Goal: Transaction & Acquisition: Purchase product/service

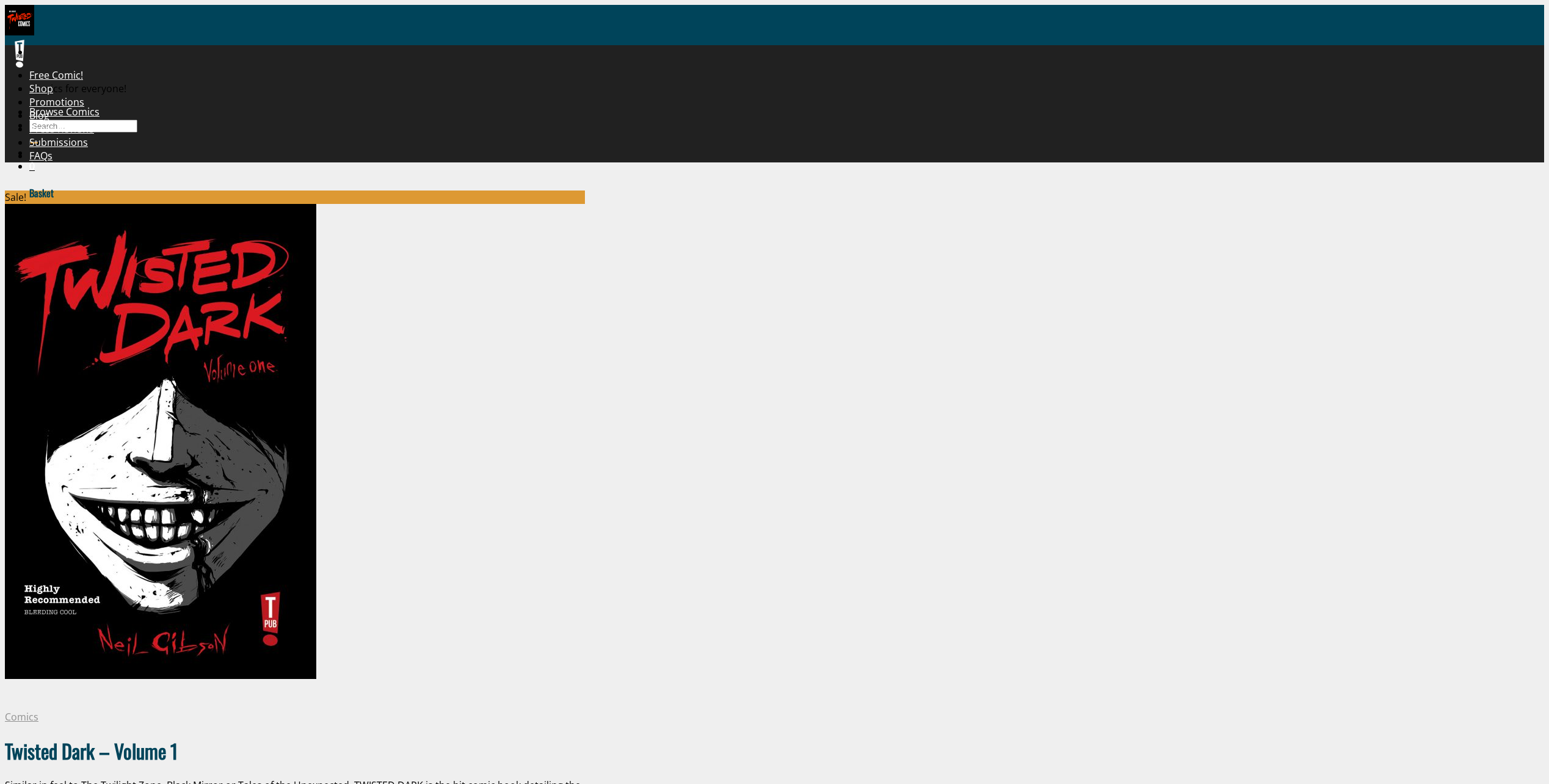
scroll to position [366, 0]
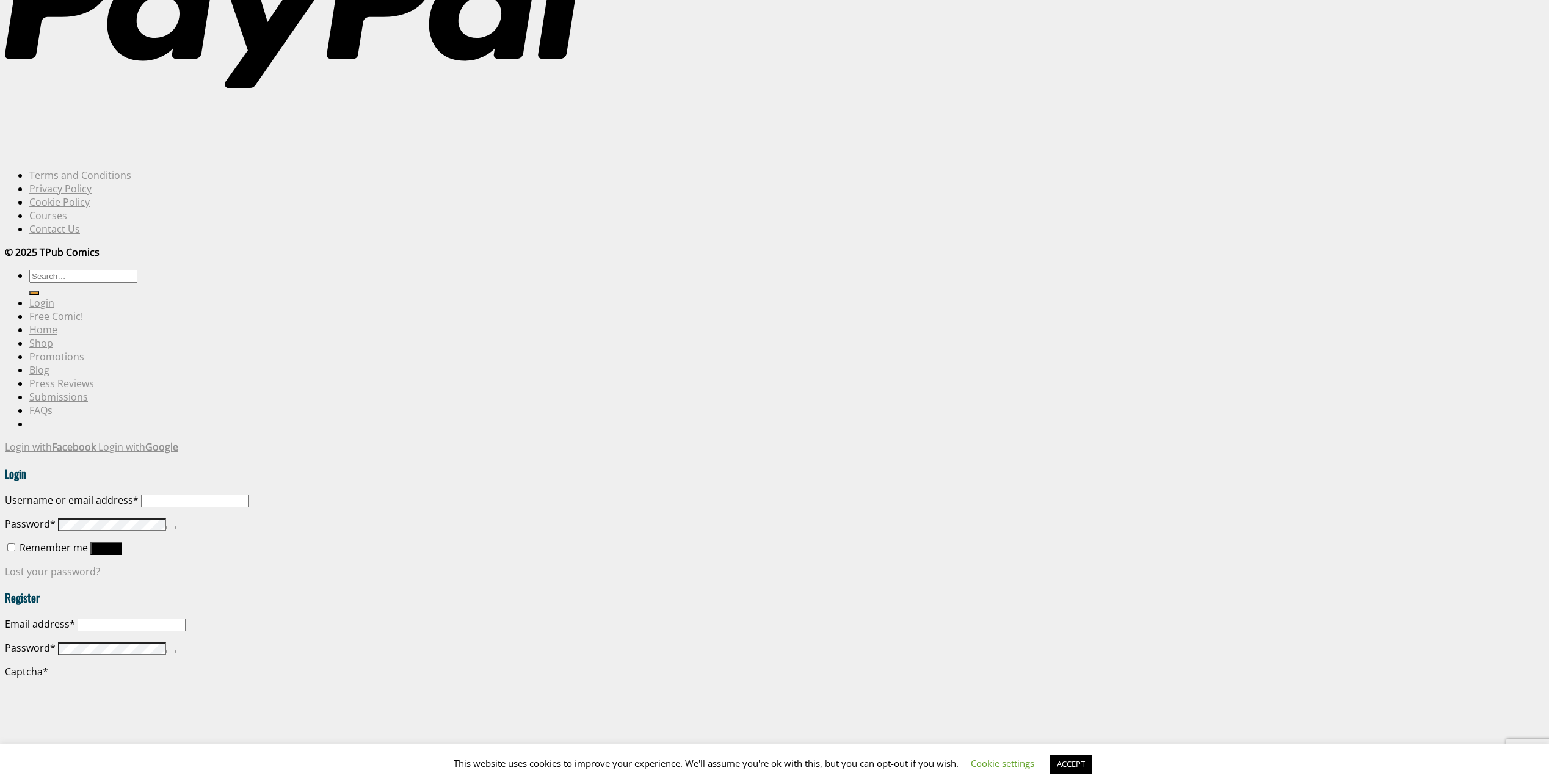
scroll to position [3847, 0]
